Goal: Task Accomplishment & Management: Manage account settings

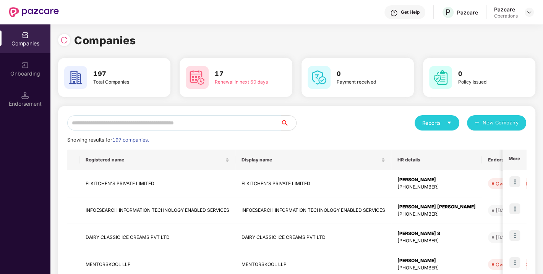
click at [156, 120] on input "text" at bounding box center [174, 122] width 214 height 15
paste input "**********"
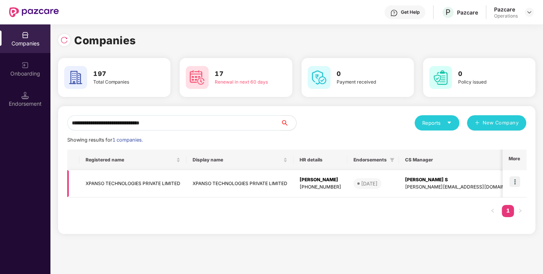
type input "**********"
click at [518, 178] on img at bounding box center [514, 182] width 11 height 11
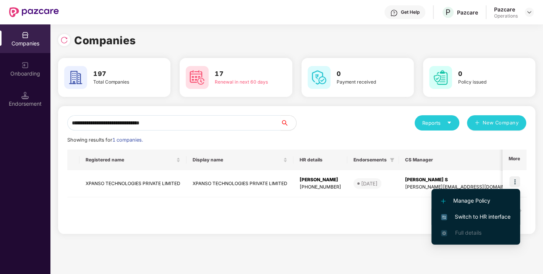
click at [478, 218] on span "Switch to HR interface" at bounding box center [476, 217] width 70 height 8
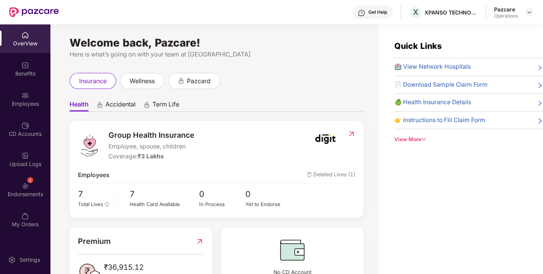
click at [35, 184] on div "2 Endorsements" at bounding box center [25, 189] width 50 height 29
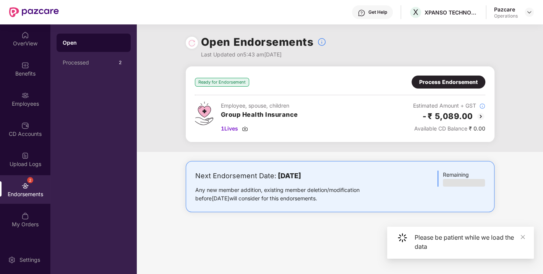
click at [442, 79] on div "Process Endorsement" at bounding box center [448, 82] width 58 height 8
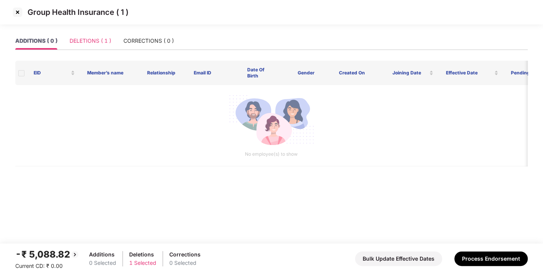
click at [97, 46] on div "DELETIONS ( 1 )" at bounding box center [91, 41] width 42 height 18
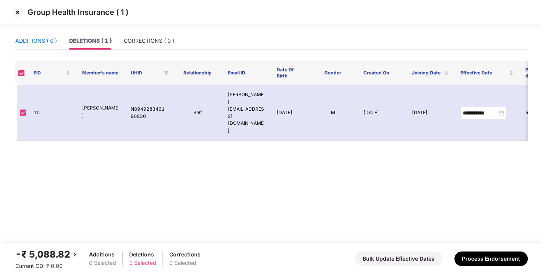
click at [34, 42] on div "ADDITIONS ( 0 )" at bounding box center [36, 41] width 42 height 8
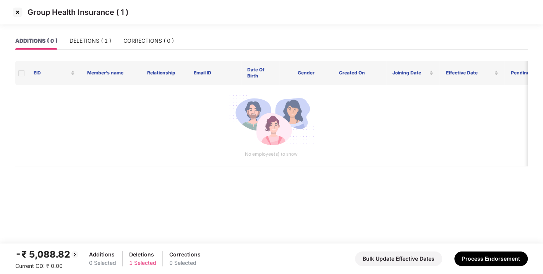
click at [13, 13] on img at bounding box center [17, 12] width 12 height 12
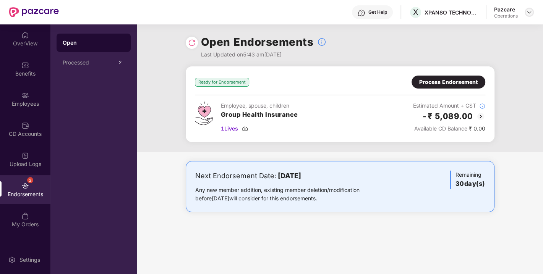
click at [531, 13] on img at bounding box center [529, 12] width 6 height 6
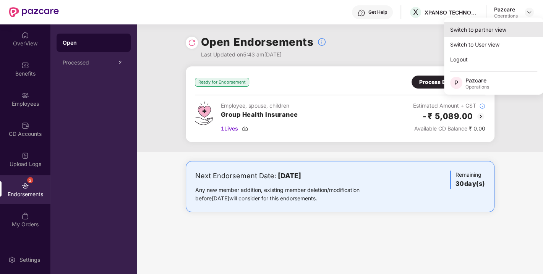
click at [474, 29] on div "Switch to partner view" at bounding box center [493, 29] width 99 height 15
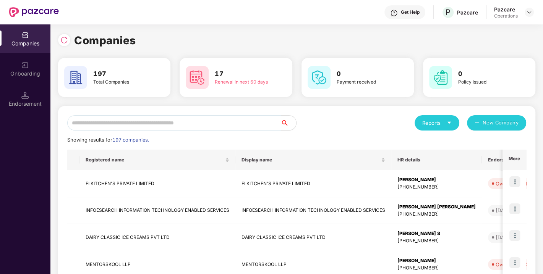
click at [187, 123] on input "text" at bounding box center [174, 122] width 214 height 15
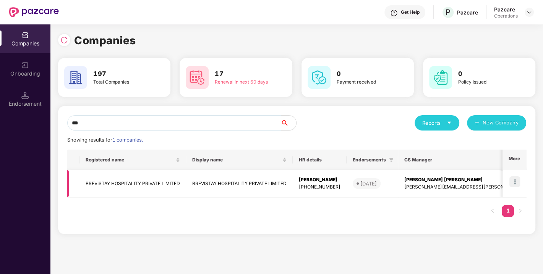
type input "***"
click at [514, 181] on img at bounding box center [514, 182] width 11 height 11
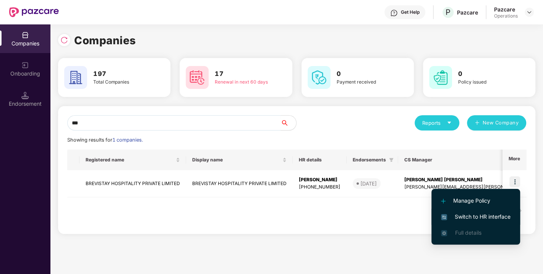
click at [474, 213] on span "Switch to HR interface" at bounding box center [476, 217] width 70 height 8
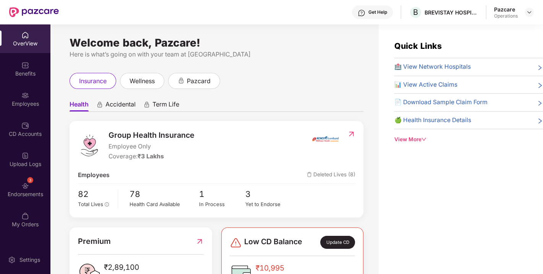
click at [31, 189] on div "3 Endorsements" at bounding box center [25, 189] width 50 height 29
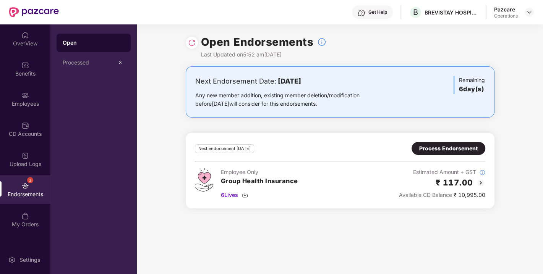
click at [193, 37] on div at bounding box center [192, 43] width 12 height 12
click at [529, 10] on img at bounding box center [529, 12] width 6 height 6
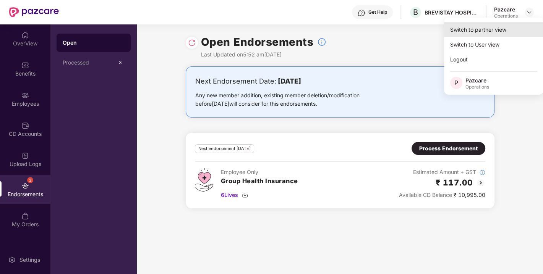
click at [476, 31] on div "Switch to partner view" at bounding box center [493, 29] width 99 height 15
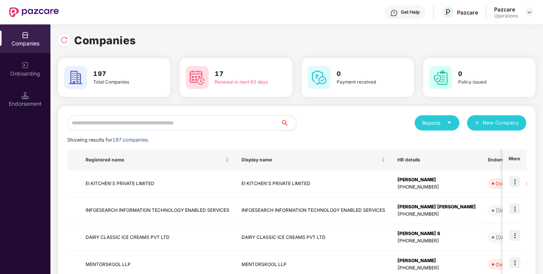
click at [141, 126] on input "text" at bounding box center [174, 122] width 214 height 15
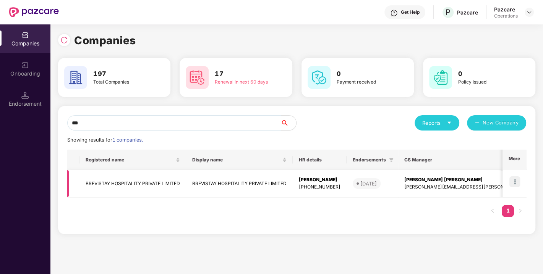
type input "***"
click at [115, 180] on td "BREVISTAY HOSPITALITY PRIVATE LIMITED" at bounding box center [132, 183] width 107 height 27
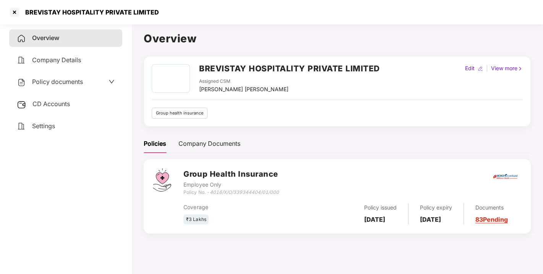
click at [54, 102] on span "CD Accounts" at bounding box center [50, 104] width 37 height 8
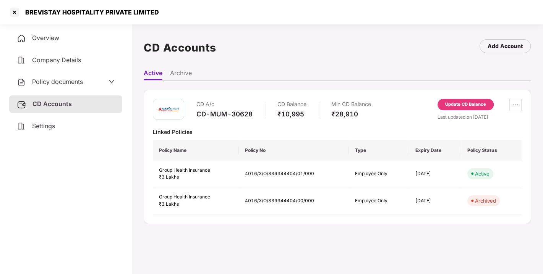
click at [454, 104] on div "Update CD Balance" at bounding box center [465, 104] width 41 height 7
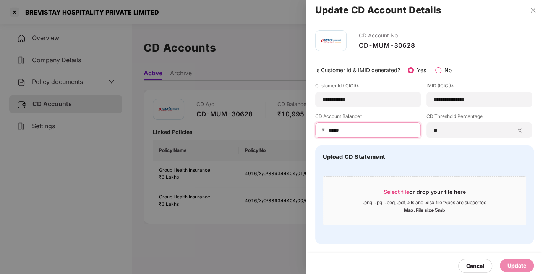
drag, startPoint x: 351, startPoint y: 128, endPoint x: 294, endPoint y: 131, distance: 57.8
click at [294, 131] on div "**********" at bounding box center [271, 137] width 543 height 274
type input "*****"
click at [516, 262] on div "Update" at bounding box center [517, 266] width 19 height 8
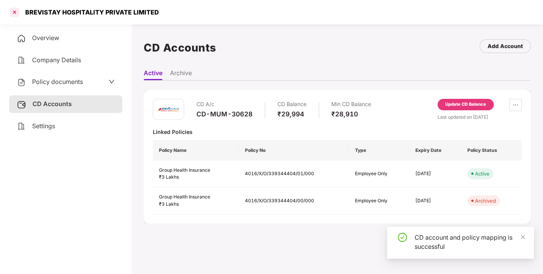
click at [14, 13] on div at bounding box center [14, 12] width 12 height 12
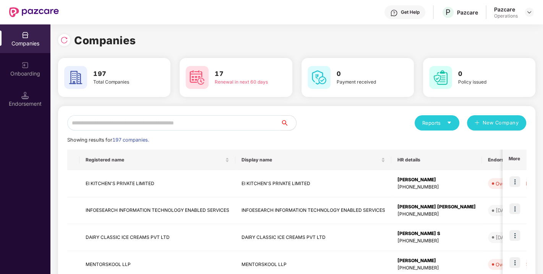
click at [199, 118] on input "text" at bounding box center [174, 122] width 214 height 15
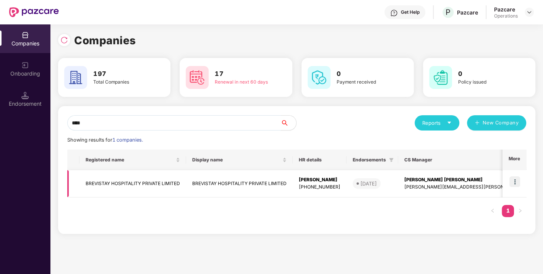
type input "****"
click at [514, 179] on img at bounding box center [514, 182] width 11 height 11
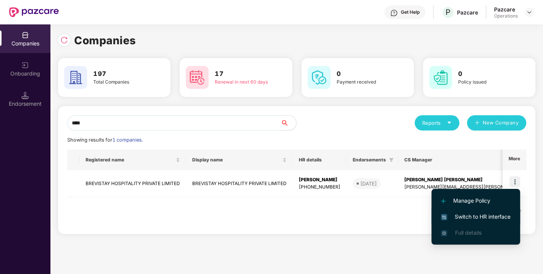
click at [488, 213] on span "Switch to HR interface" at bounding box center [476, 217] width 70 height 8
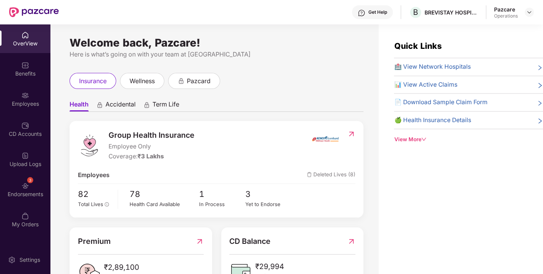
click at [28, 182] on div "3" at bounding box center [30, 180] width 6 height 6
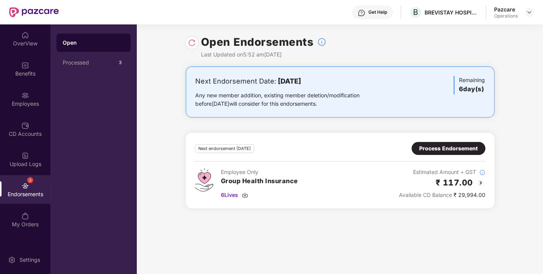
click at [194, 41] on img at bounding box center [192, 43] width 8 height 8
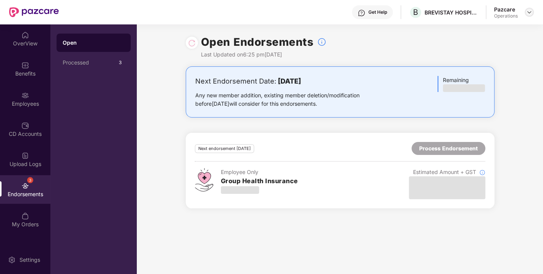
click at [528, 11] on img at bounding box center [529, 12] width 6 height 6
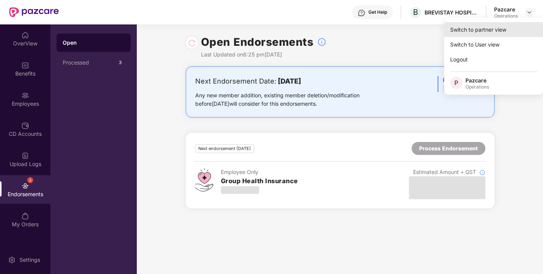
click at [490, 25] on div "Switch to partner view" at bounding box center [493, 29] width 99 height 15
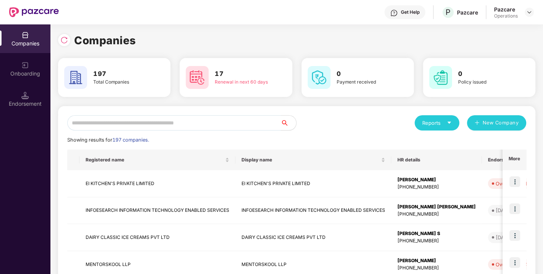
click at [189, 121] on input "text" at bounding box center [174, 122] width 214 height 15
paste input "**********"
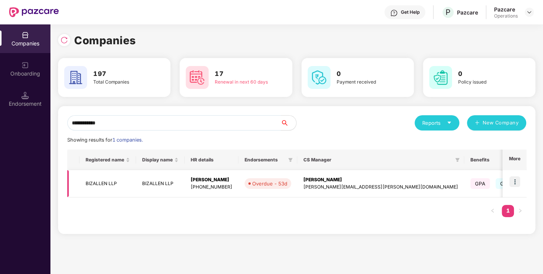
type input "**********"
click at [519, 179] on img at bounding box center [514, 182] width 11 height 11
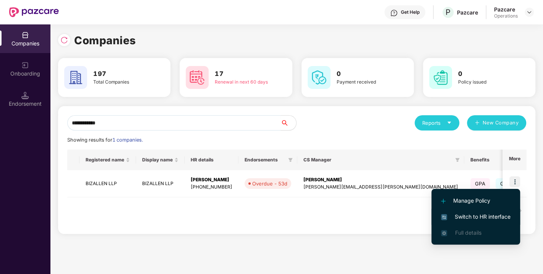
click at [477, 217] on span "Switch to HR interface" at bounding box center [476, 217] width 70 height 8
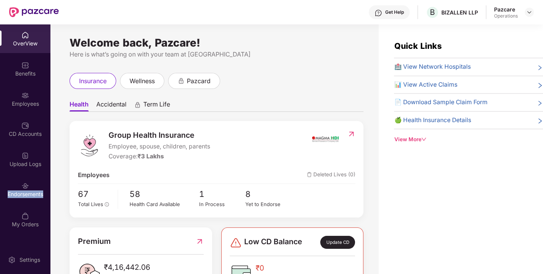
click at [27, 191] on div "Endorsements" at bounding box center [25, 195] width 50 height 8
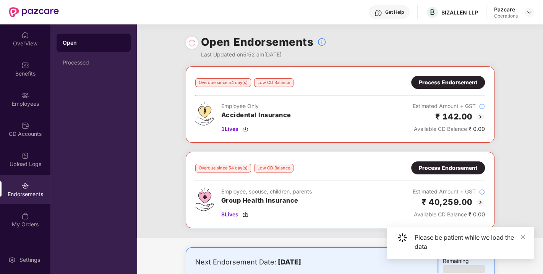
click at [443, 76] on div "Process Endorsement" at bounding box center [448, 82] width 74 height 13
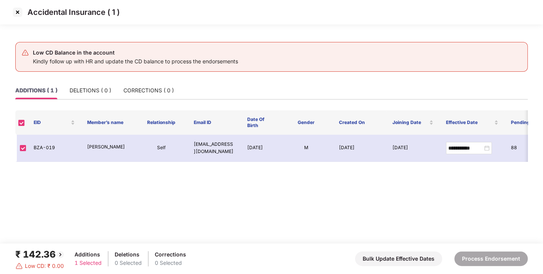
click at [16, 11] on img at bounding box center [17, 12] width 12 height 12
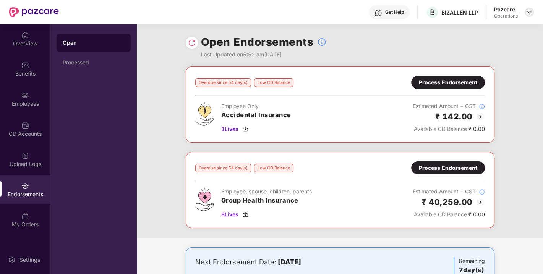
click at [526, 13] on img at bounding box center [529, 12] width 6 height 6
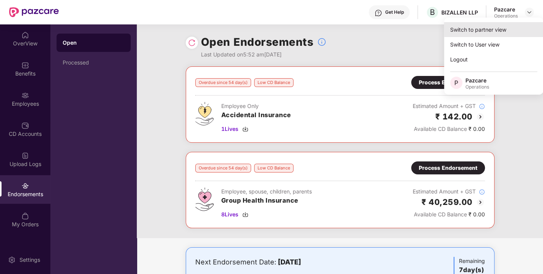
click at [484, 29] on div "Switch to partner view" at bounding box center [493, 29] width 99 height 15
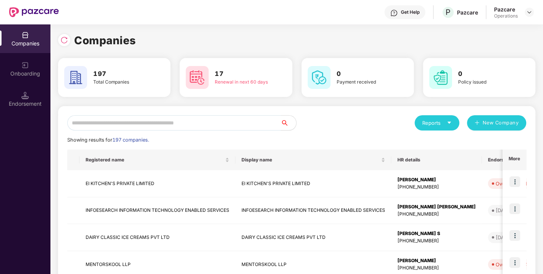
click at [201, 127] on input "text" at bounding box center [174, 122] width 214 height 15
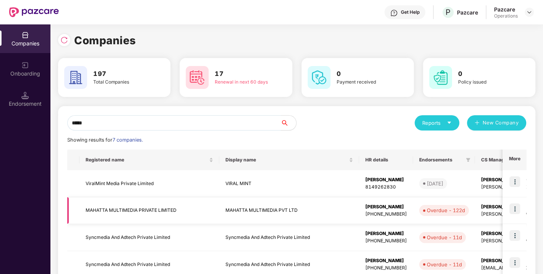
scroll to position [83, 0]
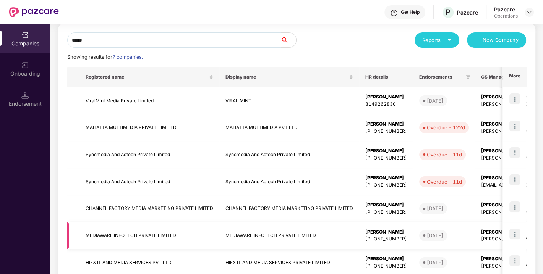
type input "*****"
click at [509, 232] on td at bounding box center [515, 236] width 24 height 27
click at [516, 234] on img at bounding box center [514, 234] width 11 height 11
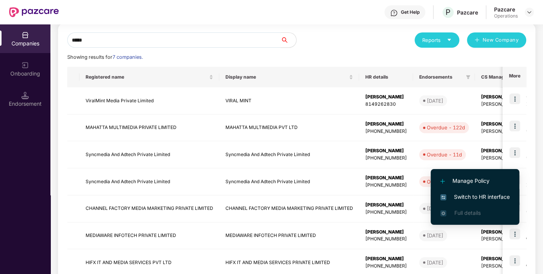
click at [475, 194] on span "Switch to HR interface" at bounding box center [475, 197] width 70 height 8
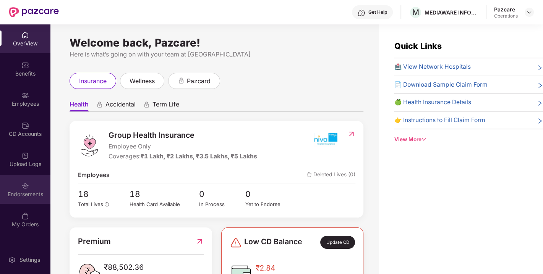
click at [22, 191] on div "Endorsements" at bounding box center [25, 195] width 50 height 8
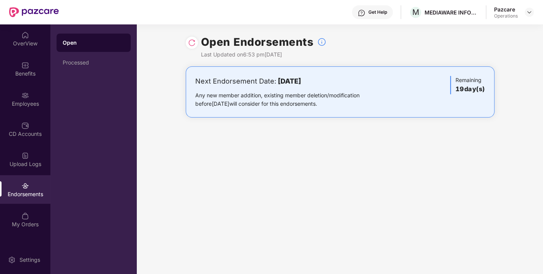
click at [191, 39] on img at bounding box center [192, 43] width 8 height 8
click at [527, 8] on div at bounding box center [529, 12] width 9 height 9
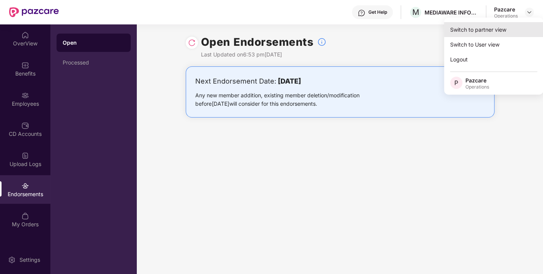
click at [491, 23] on div "Switch to partner view" at bounding box center [493, 29] width 99 height 15
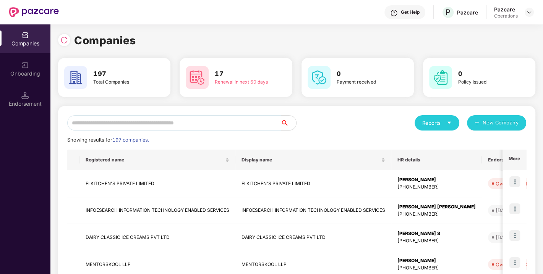
click at [211, 125] on input "text" at bounding box center [174, 122] width 214 height 15
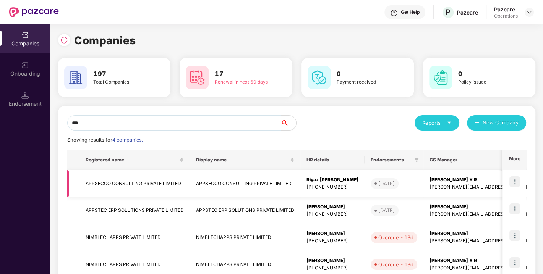
type input "***"
click at [515, 180] on img at bounding box center [514, 182] width 11 height 11
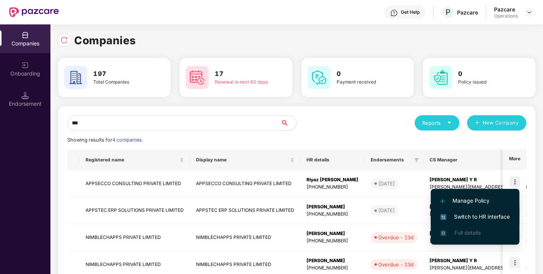
click at [474, 211] on li "Switch to HR interface" at bounding box center [475, 217] width 89 height 16
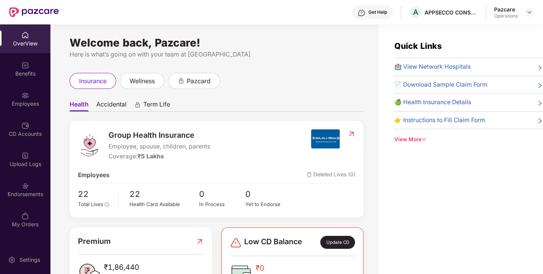
click at [21, 186] on div "Endorsements" at bounding box center [25, 189] width 50 height 29
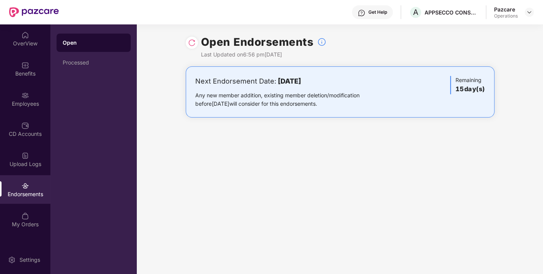
click at [192, 44] on img at bounding box center [192, 43] width 8 height 8
